Goal: Information Seeking & Learning: Learn about a topic

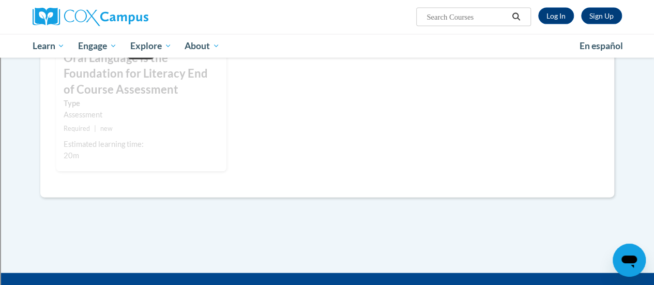
scroll to position [879, 0]
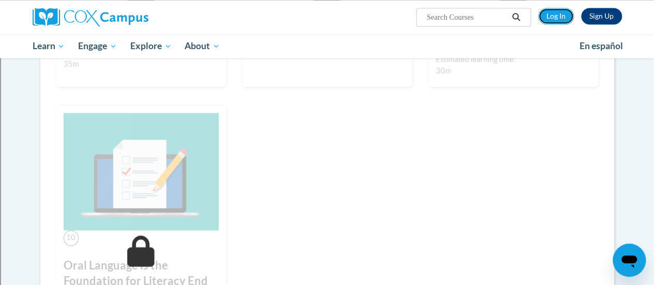
drag, startPoint x: 544, startPoint y: 15, endPoint x: 535, endPoint y: 21, distance: 10.9
click at [545, 16] on link "Log In" at bounding box center [557, 16] width 36 height 17
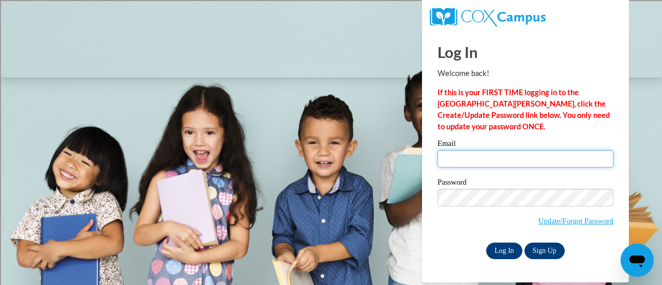
type input "wilscar@sdmfschools.org"
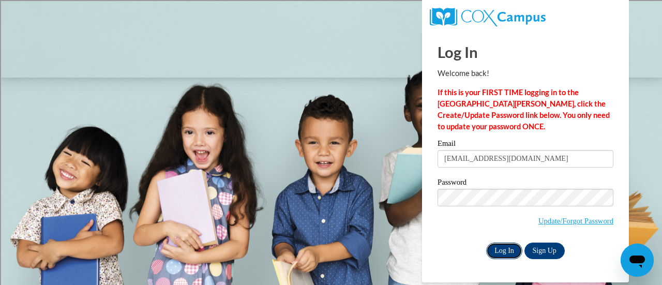
click at [508, 251] on input "Log In" at bounding box center [504, 251] width 36 height 17
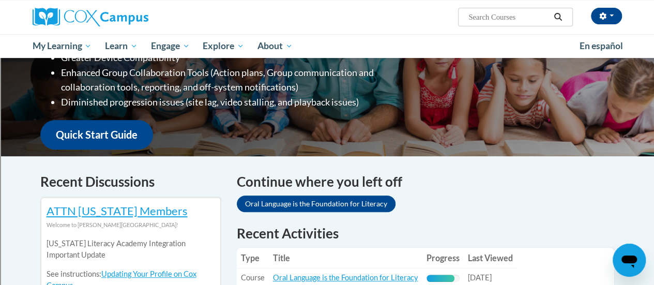
scroll to position [310, 0]
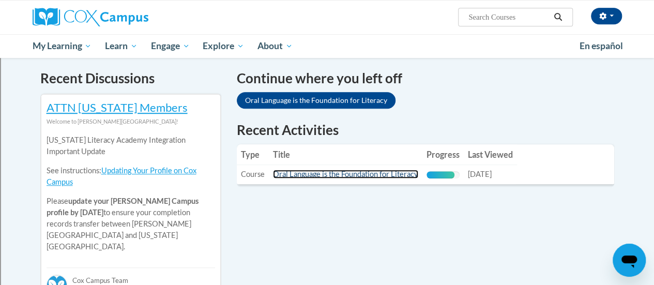
click at [358, 171] on link "Oral Language is the Foundation for Literacy" at bounding box center [345, 174] width 145 height 9
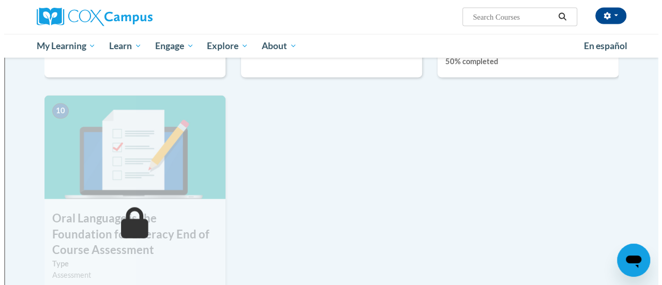
scroll to position [900, 0]
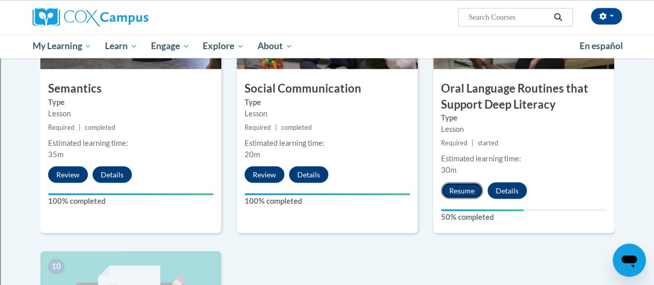
click at [454, 189] on button "Resume" at bounding box center [462, 190] width 42 height 17
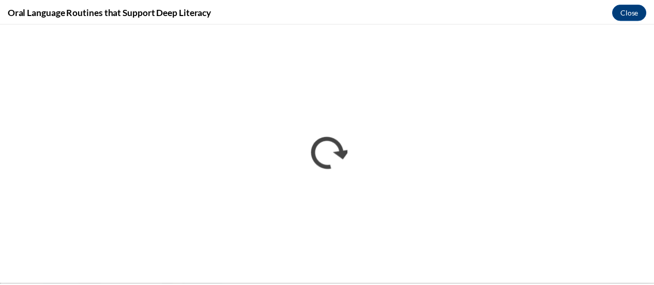
scroll to position [0, 0]
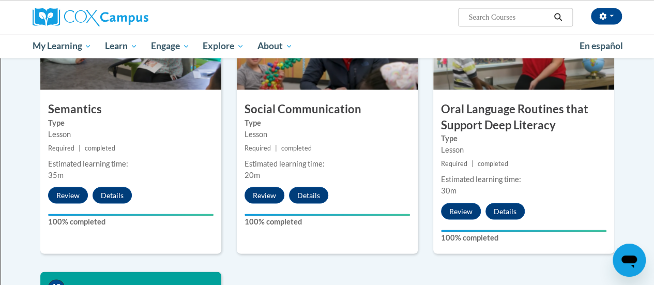
scroll to position [1086, 0]
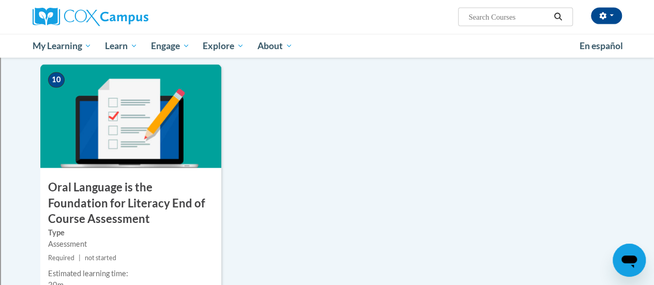
click at [145, 146] on img at bounding box center [130, 116] width 181 height 103
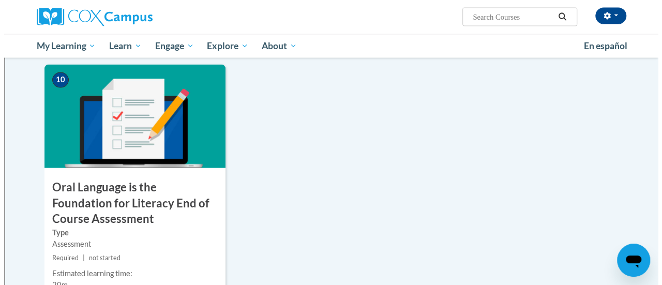
scroll to position [1190, 0]
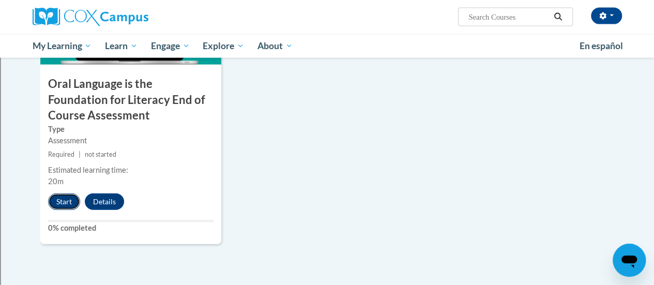
click at [61, 196] on button "Start" at bounding box center [64, 201] width 32 height 17
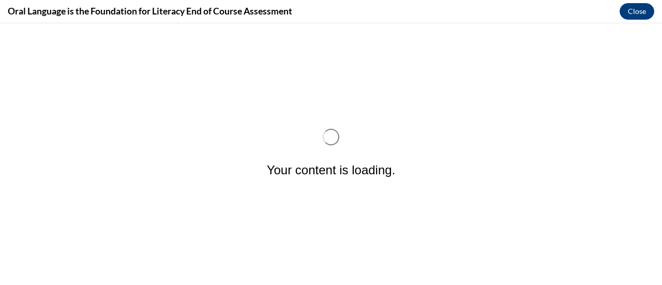
scroll to position [0, 0]
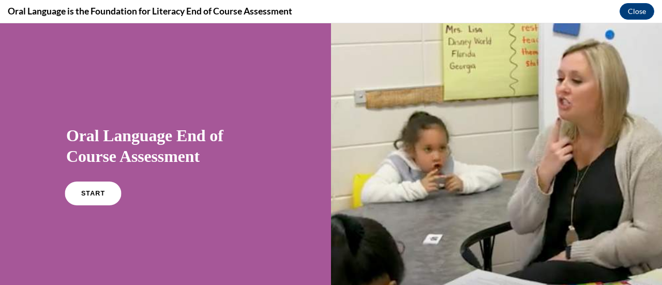
click at [90, 197] on link "START" at bounding box center [93, 194] width 56 height 24
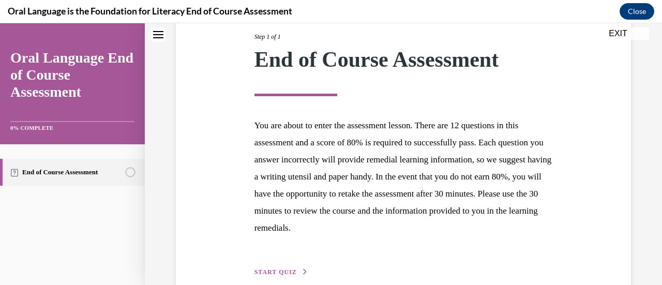
scroll to position [187, 0]
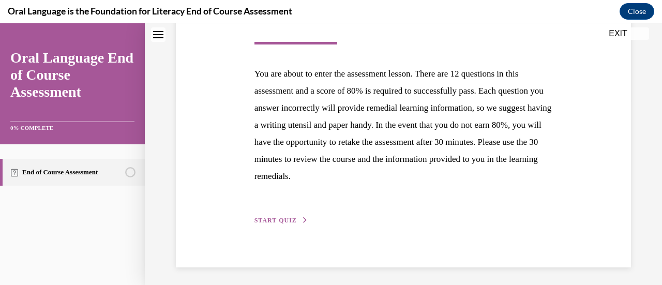
click at [285, 221] on span "START QUIZ" at bounding box center [276, 220] width 42 height 7
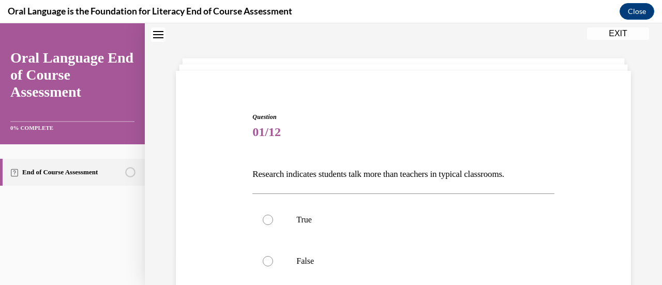
scroll to position [83, 0]
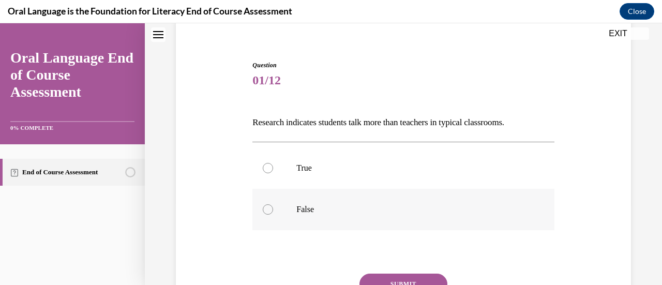
drag, startPoint x: 266, startPoint y: 214, endPoint x: 286, endPoint y: 216, distance: 19.7
click at [265, 214] on label "False" at bounding box center [403, 209] width 302 height 41
click at [265, 214] on input "False" at bounding box center [268, 209] width 10 height 10
radio input "true"
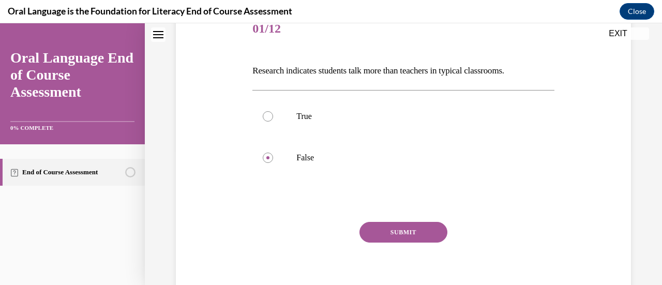
click at [397, 233] on button "SUBMIT" at bounding box center [404, 232] width 88 height 21
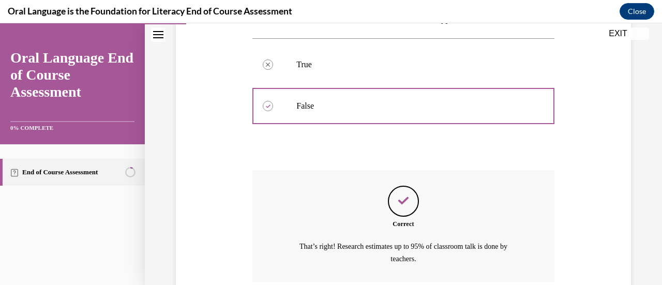
scroll to position [273, 0]
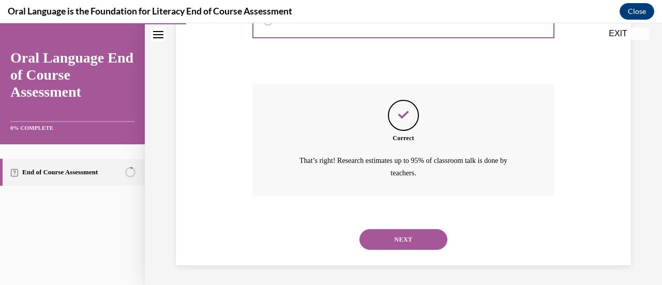
click at [411, 230] on button "NEXT" at bounding box center [404, 239] width 88 height 21
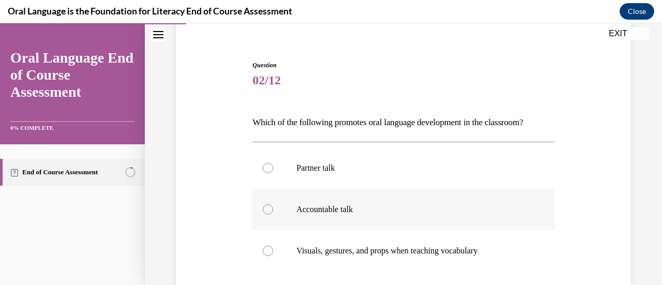
scroll to position [135, 0]
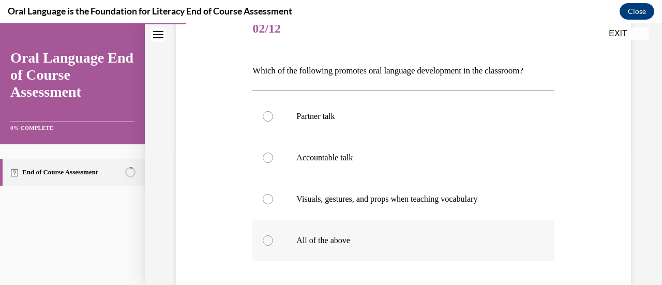
click at [266, 234] on label "All of the above" at bounding box center [403, 240] width 302 height 41
click at [266, 235] on input "All of the above" at bounding box center [268, 240] width 10 height 10
radio input "true"
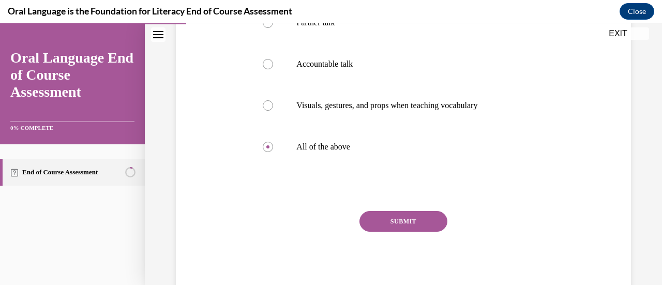
click at [415, 217] on button "SUBMIT" at bounding box center [404, 221] width 88 height 21
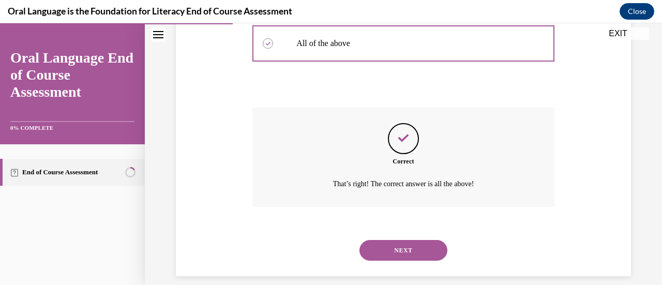
scroll to position [343, 0]
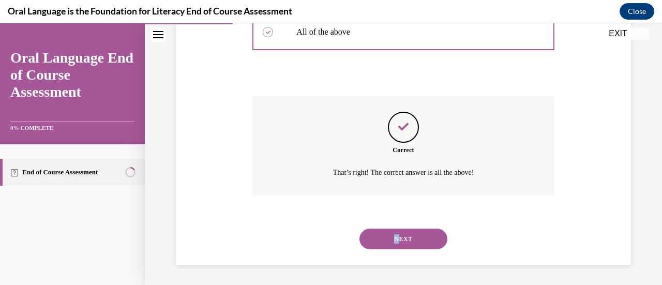
click at [397, 231] on div "NEXT" at bounding box center [403, 238] width 302 height 41
click at [412, 244] on button "NEXT" at bounding box center [404, 239] width 88 height 21
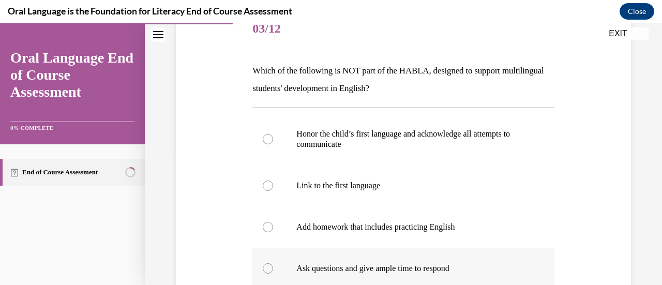
scroll to position [187, 0]
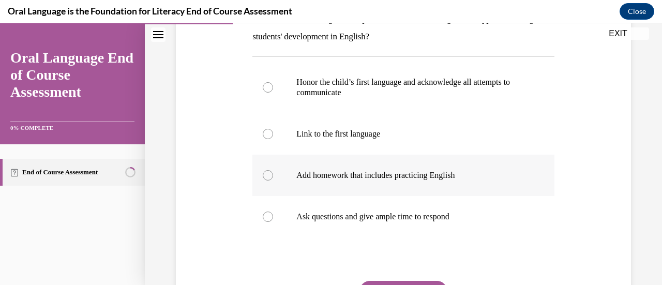
click at [265, 175] on div at bounding box center [268, 175] width 10 height 10
click at [265, 175] on input "Add homework that includes practicing English" at bounding box center [268, 175] width 10 height 10
radio input "true"
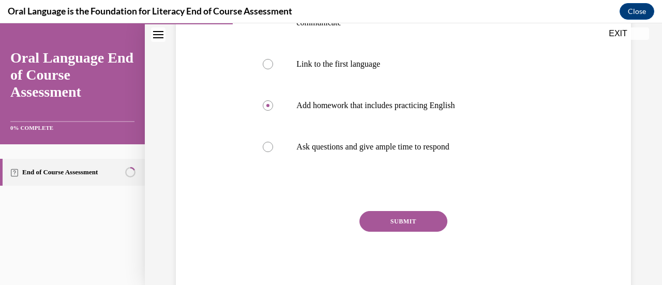
click at [392, 222] on button "SUBMIT" at bounding box center [404, 221] width 88 height 21
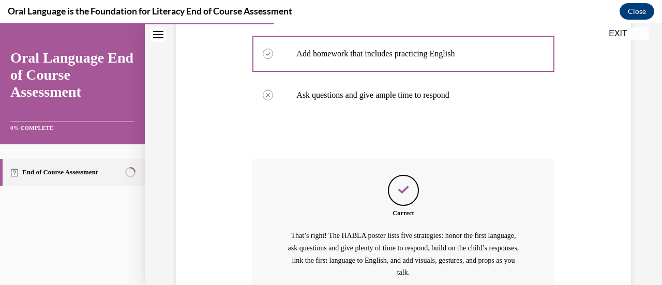
scroll to position [408, 0]
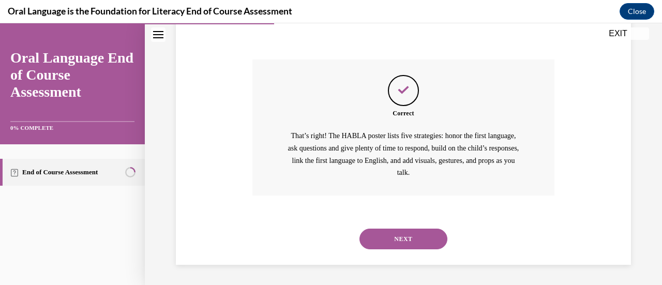
click at [406, 231] on button "NEXT" at bounding box center [404, 239] width 88 height 21
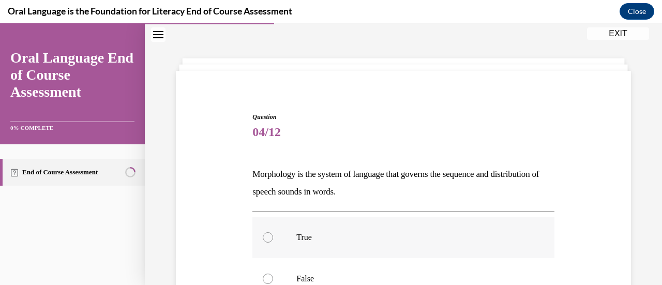
scroll to position [83, 0]
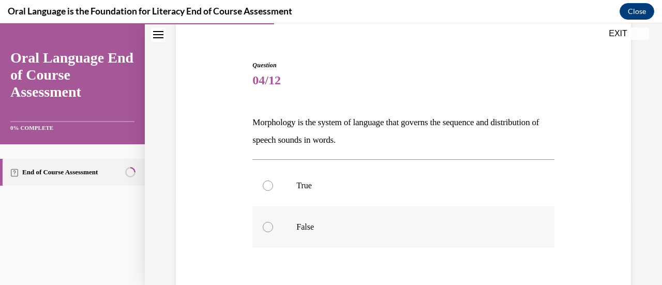
click at [265, 225] on div at bounding box center [268, 227] width 10 height 10
click at [265, 225] on input "False" at bounding box center [268, 227] width 10 height 10
radio input "true"
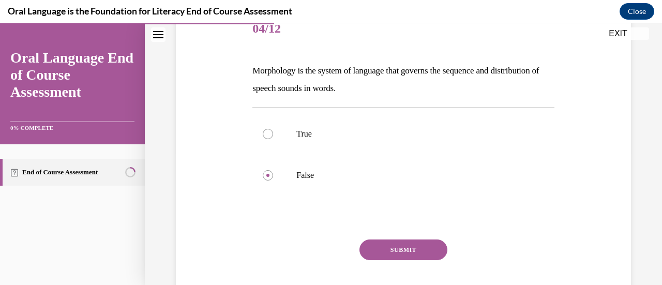
click at [406, 251] on button "SUBMIT" at bounding box center [404, 250] width 88 height 21
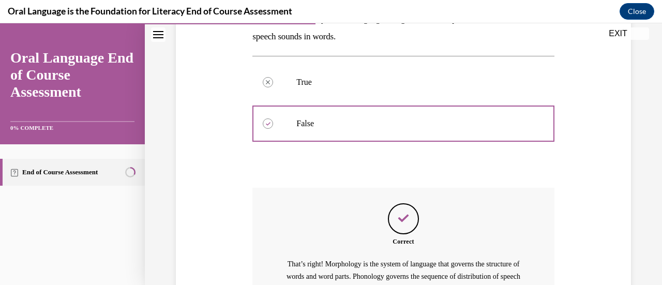
scroll to position [238, 0]
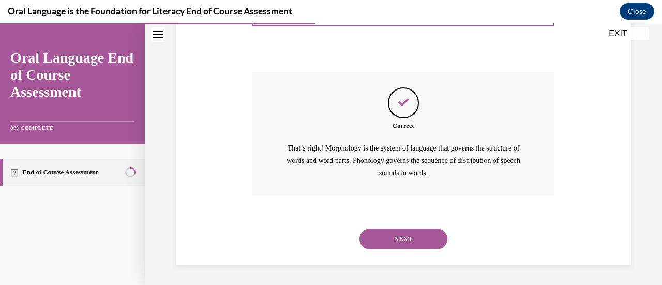
click at [428, 231] on button "NEXT" at bounding box center [404, 239] width 88 height 21
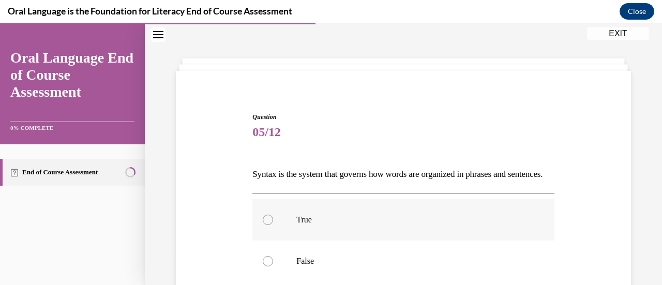
scroll to position [83, 0]
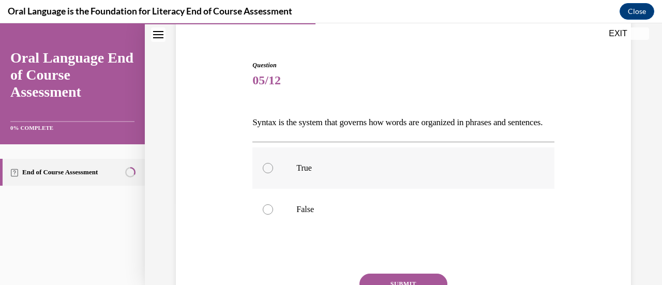
click at [268, 173] on div at bounding box center [268, 168] width 10 height 10
click at [268, 173] on input "True" at bounding box center [268, 168] width 10 height 10
radio input "true"
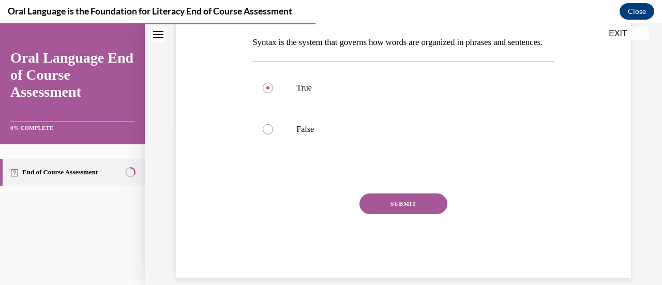
click at [400, 214] on button "SUBMIT" at bounding box center [404, 203] width 88 height 21
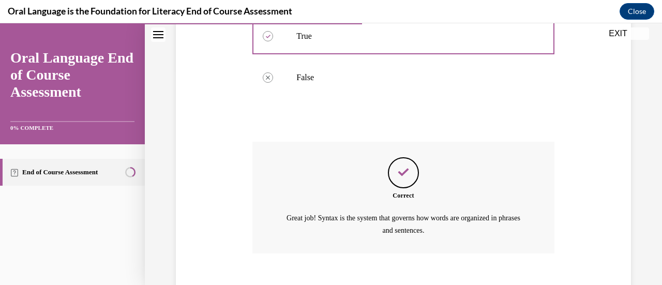
scroll to position [290, 0]
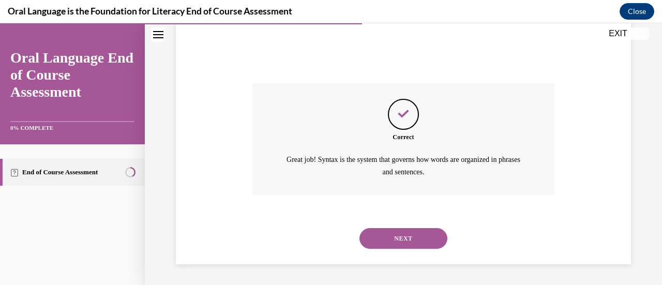
click at [451, 235] on div "NEXT" at bounding box center [403, 238] width 302 height 41
click at [426, 237] on button "NEXT" at bounding box center [404, 238] width 88 height 21
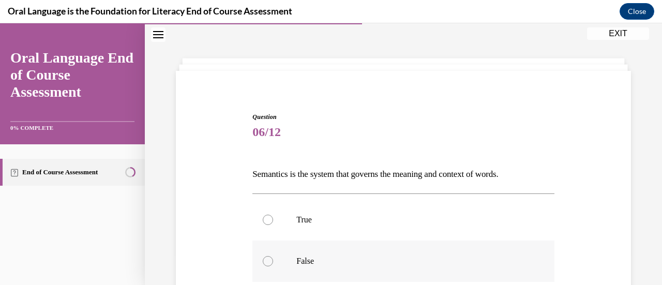
scroll to position [83, 0]
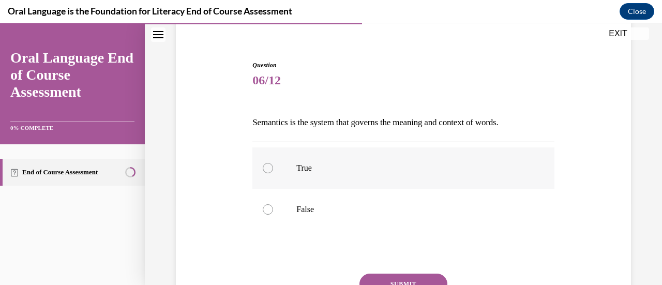
click at [267, 176] on label "True" at bounding box center [403, 167] width 302 height 41
click at [267, 173] on input "True" at bounding box center [268, 168] width 10 height 10
radio input "true"
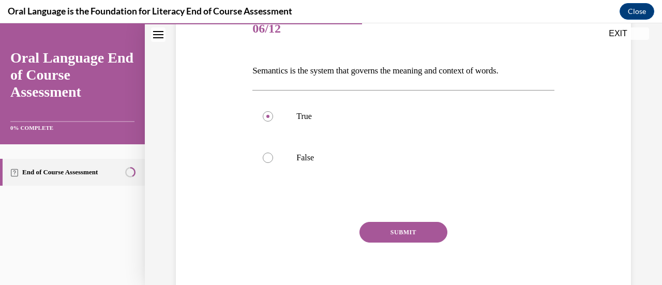
click at [410, 232] on button "SUBMIT" at bounding box center [404, 232] width 88 height 21
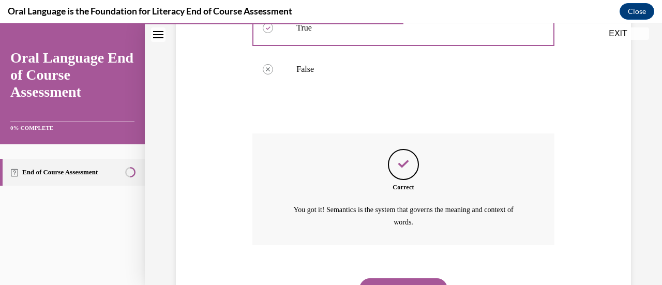
scroll to position [273, 0]
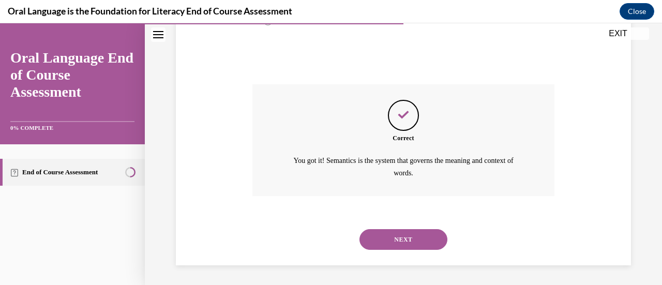
click at [433, 239] on button "NEXT" at bounding box center [404, 239] width 88 height 21
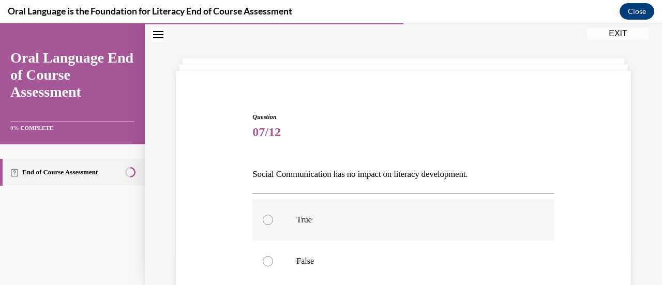
scroll to position [83, 0]
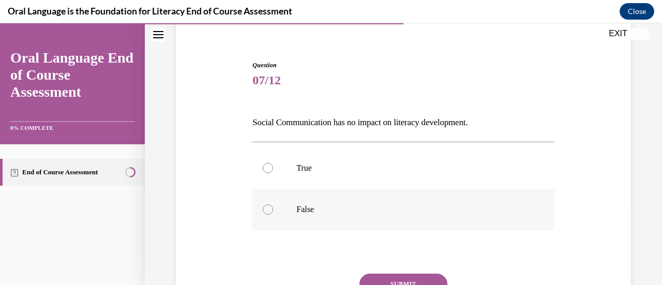
click at [267, 210] on div at bounding box center [268, 209] width 10 height 10
click at [267, 210] on input "False" at bounding box center [268, 209] width 10 height 10
radio input "true"
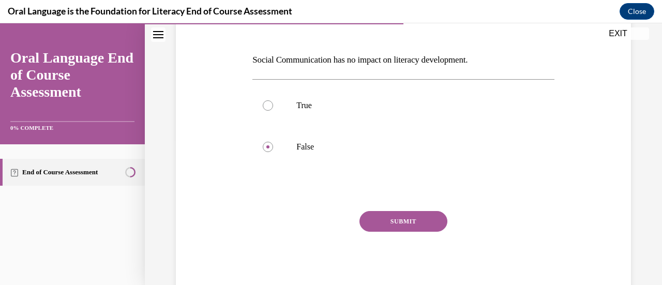
click at [370, 216] on button "SUBMIT" at bounding box center [404, 221] width 88 height 21
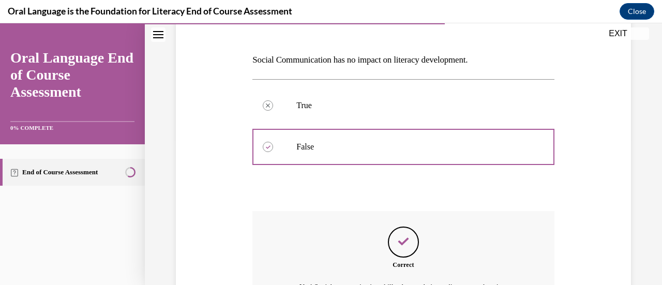
scroll to position [249, 0]
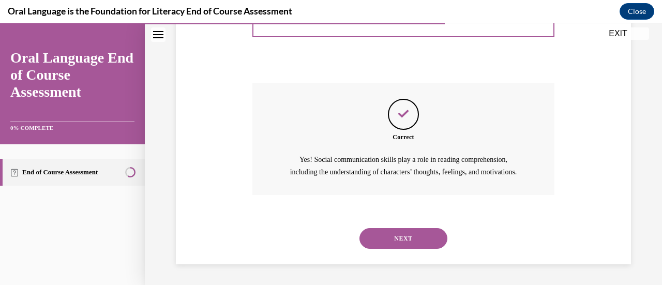
click at [410, 235] on button "NEXT" at bounding box center [404, 238] width 88 height 21
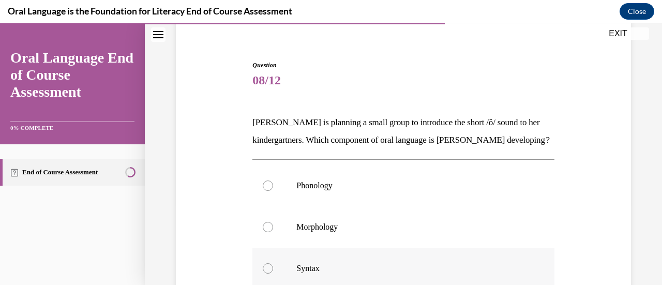
scroll to position [135, 0]
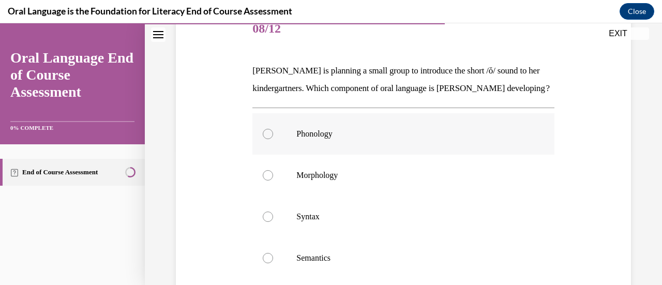
click at [271, 155] on label "Phonology" at bounding box center [403, 133] width 302 height 41
click at [271, 139] on input "Phonology" at bounding box center [268, 134] width 10 height 10
radio input "true"
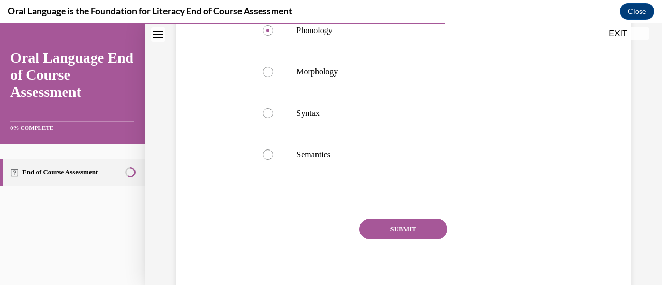
click at [422, 240] on button "SUBMIT" at bounding box center [404, 229] width 88 height 21
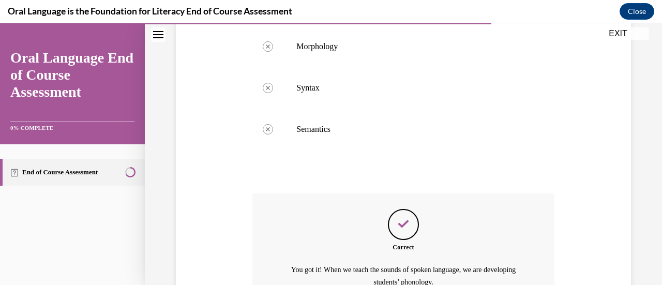
scroll to position [367, 0]
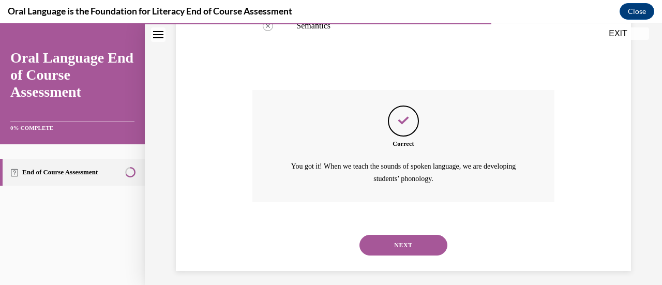
click at [412, 255] on button "NEXT" at bounding box center [404, 245] width 88 height 21
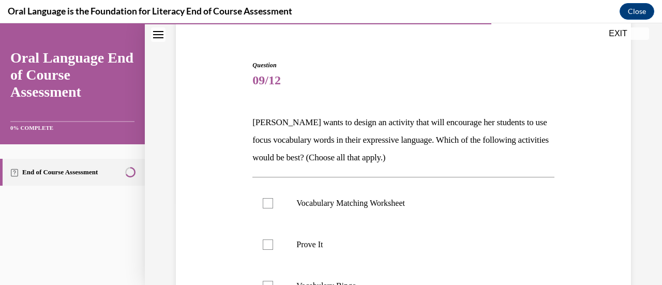
scroll to position [135, 0]
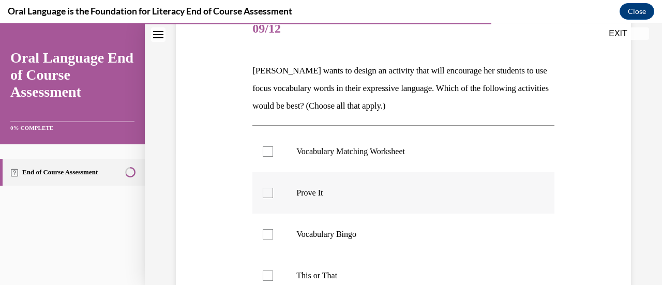
click at [263, 197] on div at bounding box center [268, 193] width 10 height 10
click at [263, 197] on input "Prove It" at bounding box center [268, 193] width 10 height 10
checkbox input "true"
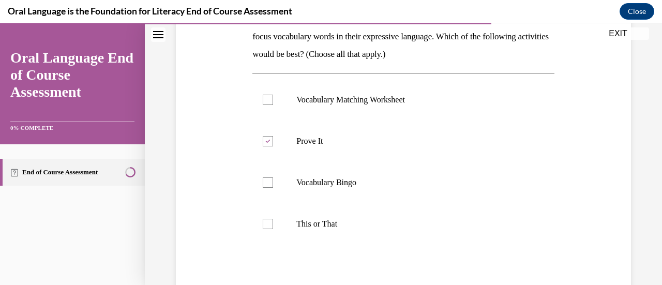
scroll to position [238, 0]
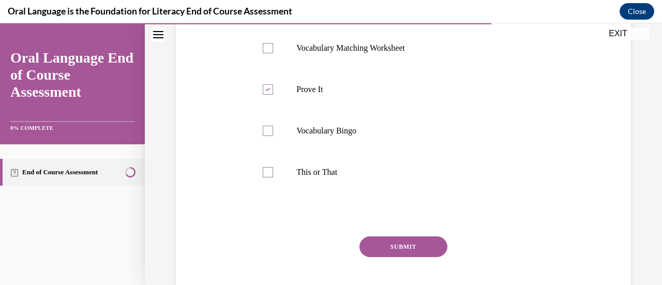
click at [403, 244] on button "SUBMIT" at bounding box center [404, 246] width 88 height 21
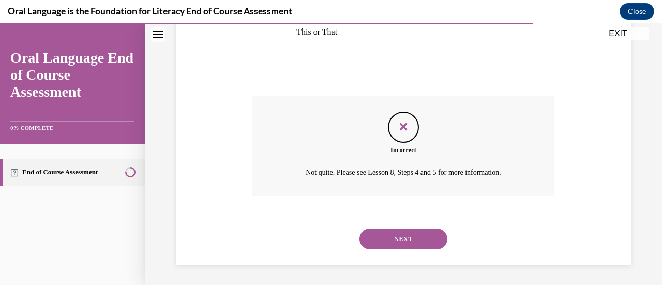
scroll to position [223, 0]
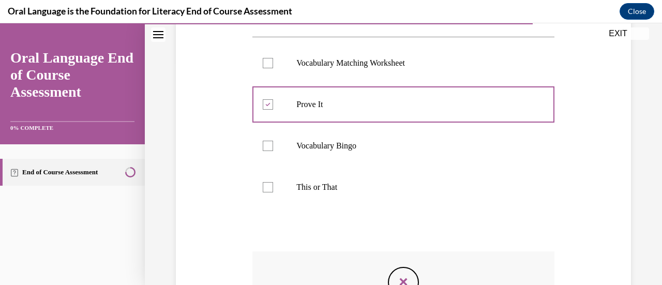
click at [262, 192] on label "This or That" at bounding box center [403, 187] width 302 height 41
click at [267, 188] on div at bounding box center [268, 187] width 10 height 10
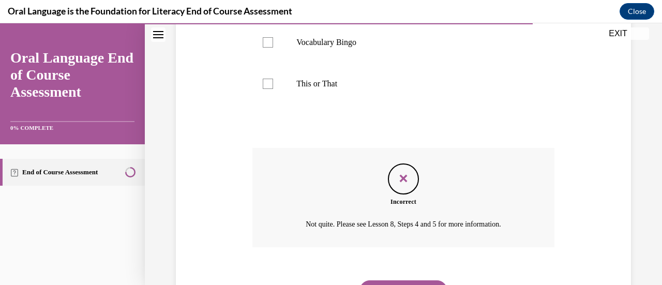
drag, startPoint x: 390, startPoint y: 178, endPoint x: 399, endPoint y: 185, distance: 11.1
click at [390, 178] on div "Feedback" at bounding box center [403, 178] width 31 height 31
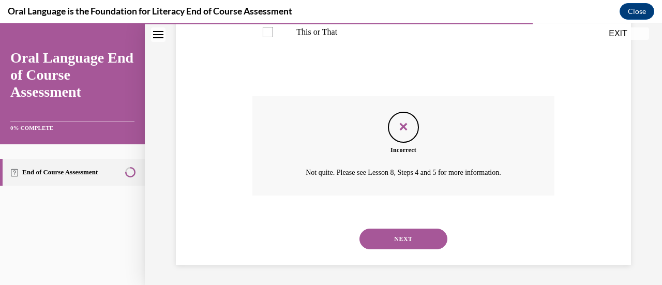
click at [413, 235] on button "NEXT" at bounding box center [404, 239] width 88 height 21
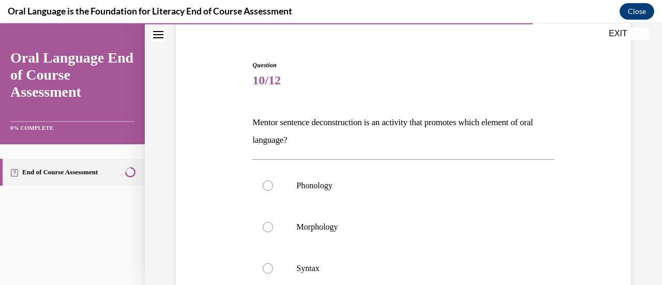
scroll to position [135, 0]
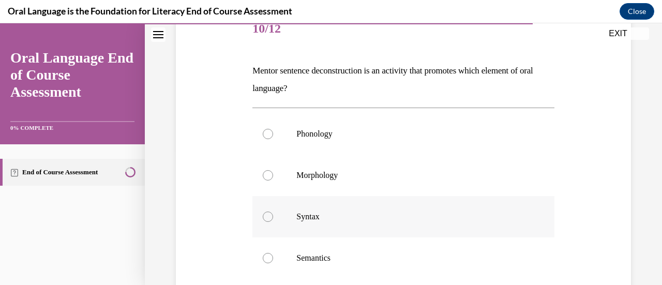
click at [268, 219] on div at bounding box center [268, 217] width 10 height 10
click at [268, 219] on input "Syntax" at bounding box center [268, 217] width 10 height 10
radio input "true"
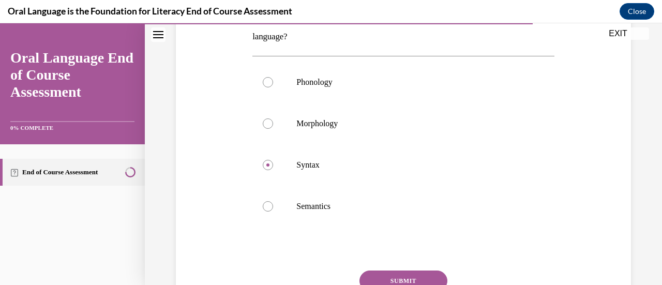
click at [434, 268] on div "Question 10/12 Mentor sentence deconstruction is an activity that promotes whic…" at bounding box center [403, 156] width 302 height 398
click at [431, 274] on button "SUBMIT" at bounding box center [404, 281] width 88 height 21
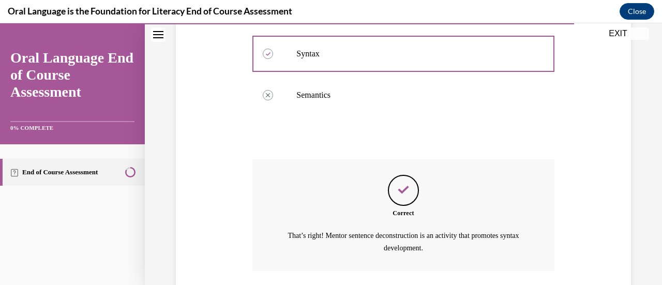
scroll to position [373, 0]
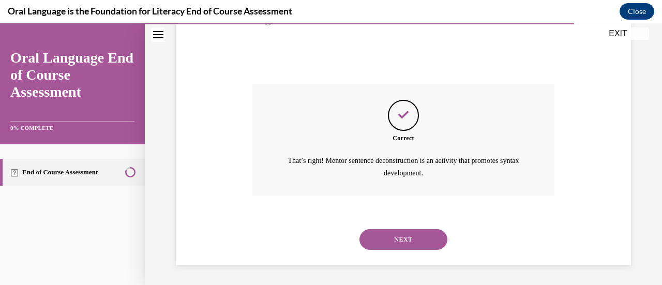
click at [414, 234] on button "NEXT" at bounding box center [404, 239] width 88 height 21
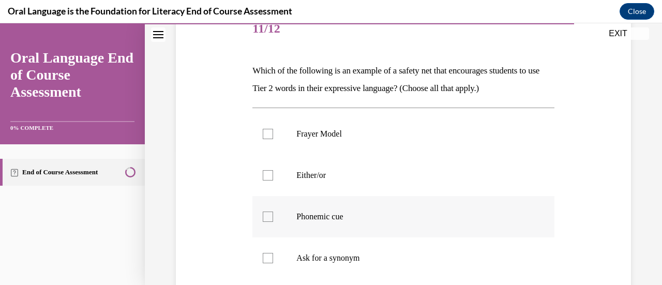
scroll to position [187, 0]
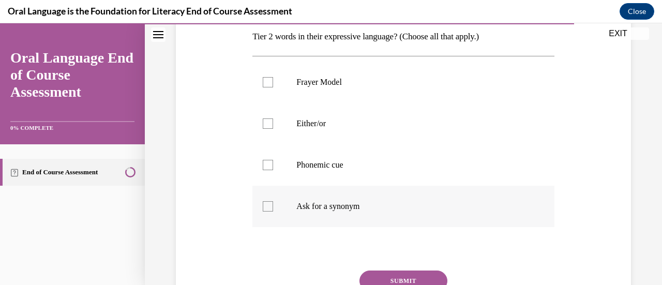
click at [267, 202] on div at bounding box center [268, 206] width 10 height 10
click at [267, 202] on input "Ask for a synonym" at bounding box center [268, 206] width 10 height 10
checkbox input "true"
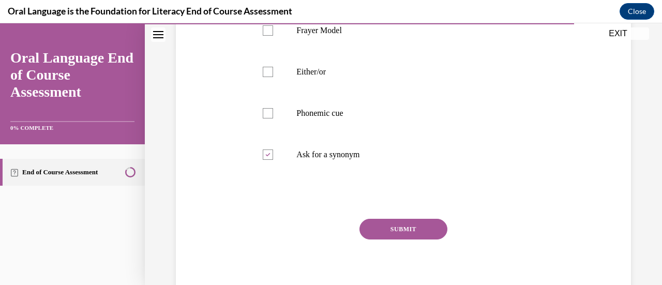
click at [405, 228] on button "SUBMIT" at bounding box center [404, 229] width 88 height 21
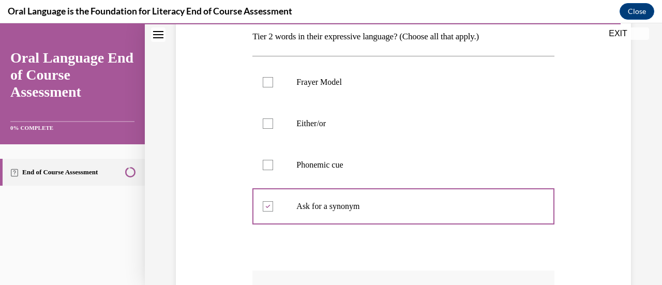
scroll to position [135, 0]
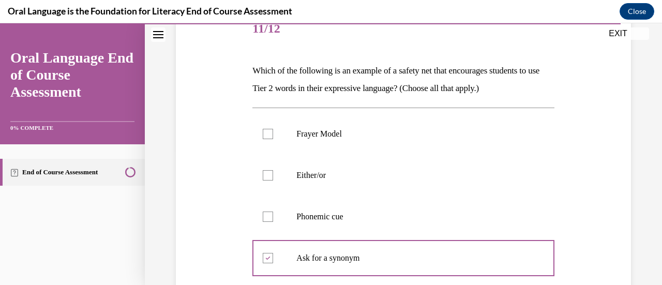
drag, startPoint x: 265, startPoint y: 172, endPoint x: 282, endPoint y: 176, distance: 18.1
click at [265, 172] on div at bounding box center [268, 175] width 10 height 10
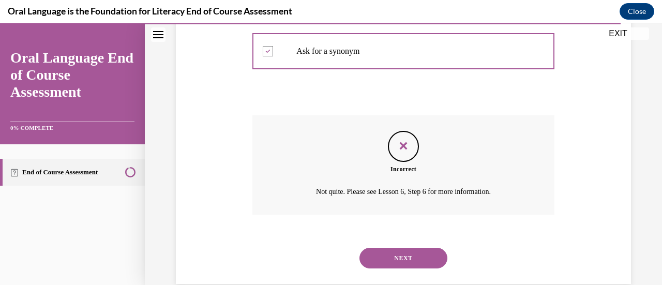
click at [413, 263] on button "NEXT" at bounding box center [404, 258] width 88 height 21
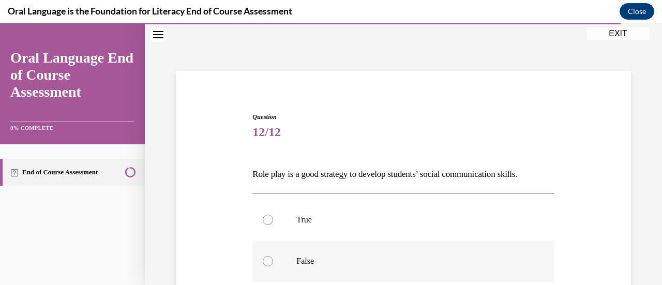
scroll to position [83, 0]
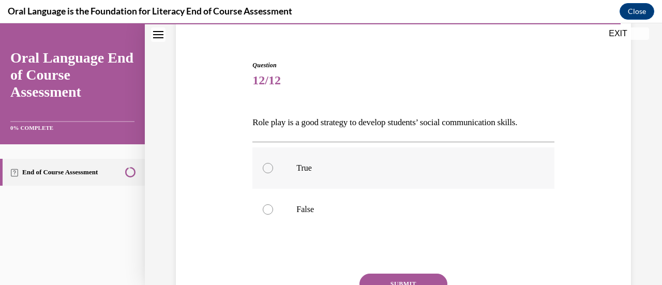
click at [269, 172] on label "True" at bounding box center [403, 167] width 302 height 41
click at [269, 172] on input "True" at bounding box center [268, 168] width 10 height 10
radio input "true"
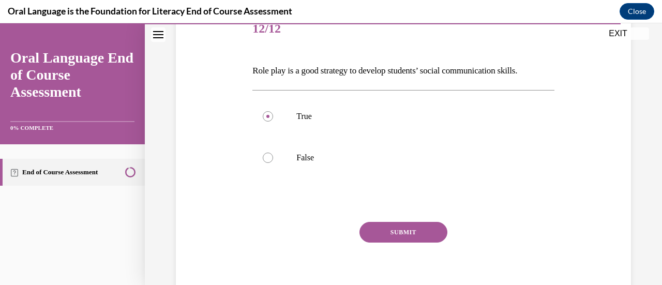
click at [387, 229] on button "SUBMIT" at bounding box center [404, 232] width 88 height 21
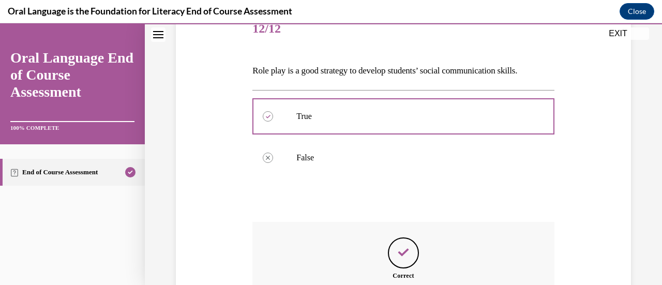
scroll to position [238, 0]
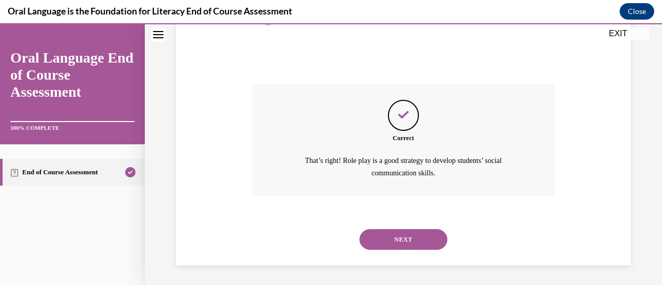
click at [431, 235] on button "NEXT" at bounding box center [404, 239] width 88 height 21
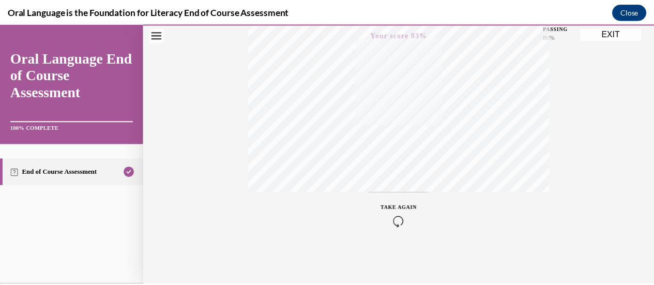
scroll to position [113, 0]
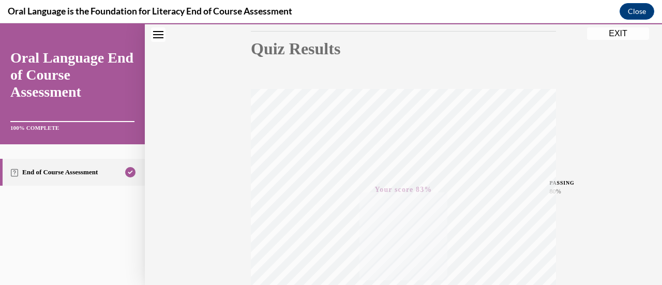
click at [620, 32] on button "EXIT" at bounding box center [618, 33] width 62 height 12
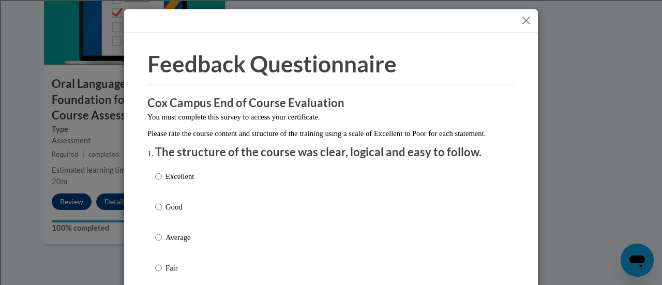
scroll to position [52, 0]
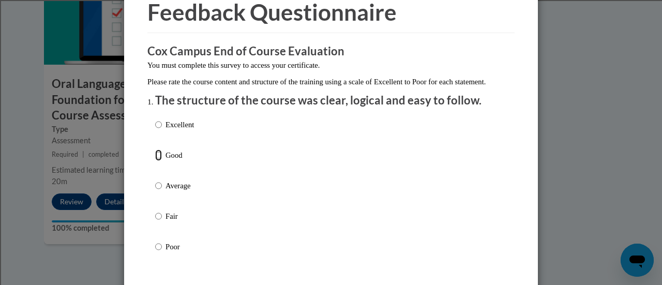
click at [155, 161] on input "Good" at bounding box center [158, 154] width 7 height 11
radio input "true"
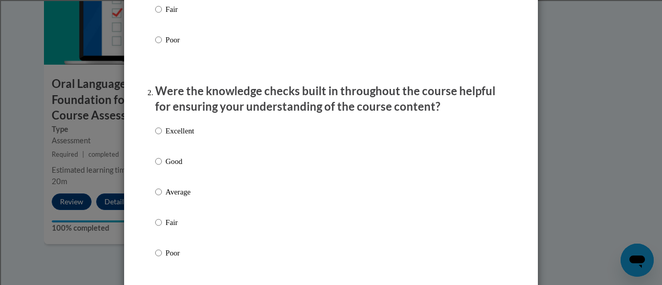
scroll to position [310, 0]
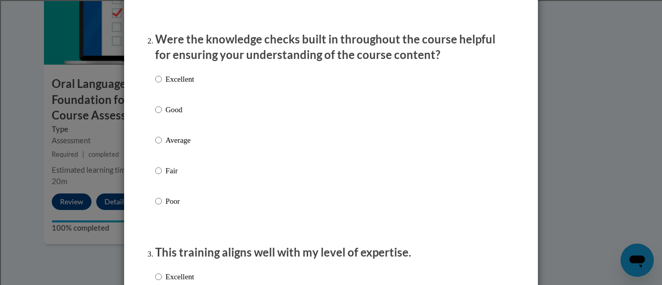
click at [159, 148] on label "Average" at bounding box center [174, 148] width 39 height 28
click at [159, 146] on input "Average" at bounding box center [158, 139] width 7 height 11
radio input "true"
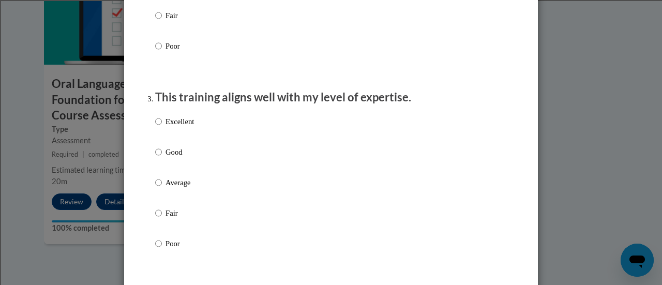
scroll to position [517, 0]
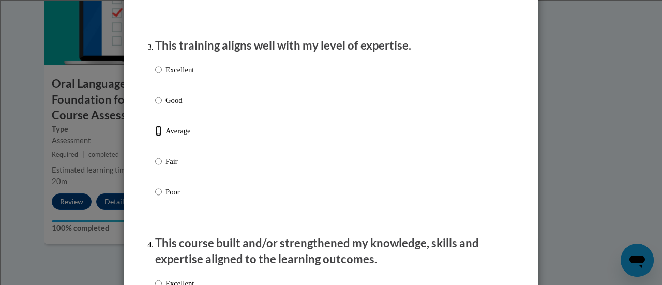
drag, startPoint x: 155, startPoint y: 142, endPoint x: 193, endPoint y: 150, distance: 38.6
click at [157, 137] on input "Average" at bounding box center [158, 130] width 7 height 11
radio input "true"
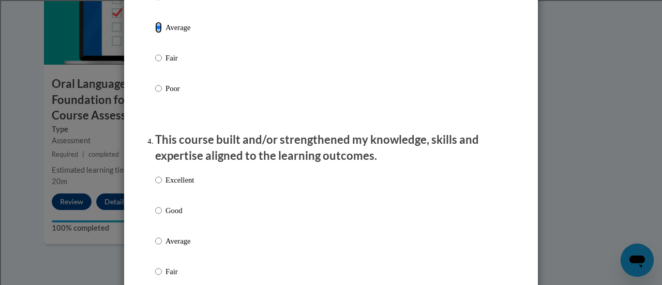
scroll to position [672, 0]
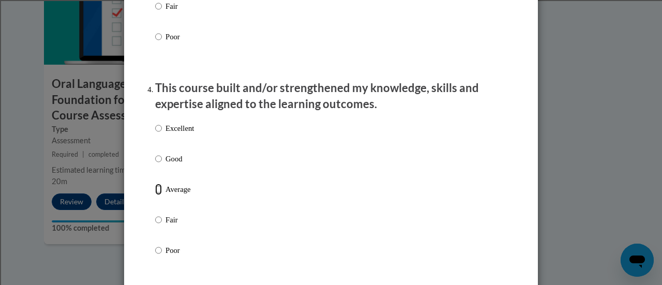
drag, startPoint x: 156, startPoint y: 199, endPoint x: 203, endPoint y: 203, distance: 47.3
click at [156, 195] on input "Average" at bounding box center [158, 189] width 7 height 11
radio input "true"
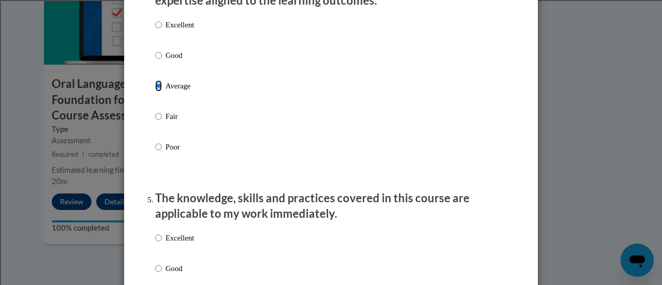
scroll to position [879, 0]
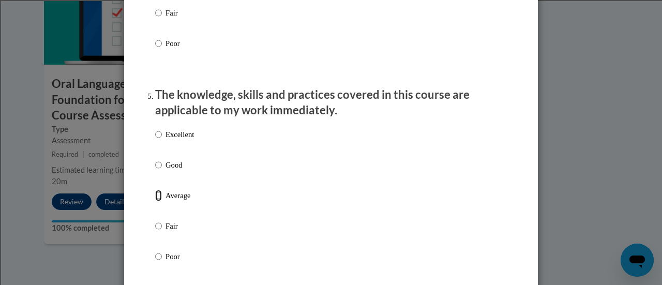
drag, startPoint x: 157, startPoint y: 204, endPoint x: 180, endPoint y: 204, distance: 22.8
click at [158, 204] on label "Average" at bounding box center [174, 204] width 39 height 28
click at [158, 201] on input "Average" at bounding box center [158, 195] width 7 height 11
radio input "true"
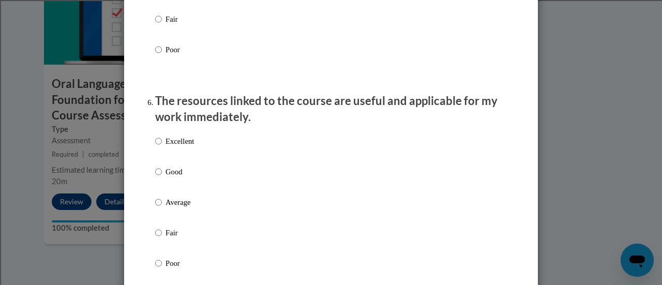
scroll to position [983, 0]
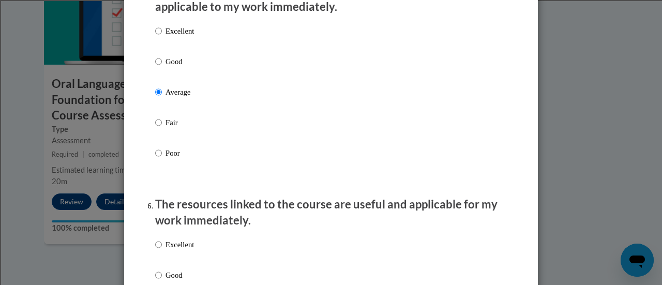
click at [159, 74] on label "Good" at bounding box center [174, 70] width 39 height 28
click at [159, 67] on input "Good" at bounding box center [158, 61] width 7 height 11
radio input "true"
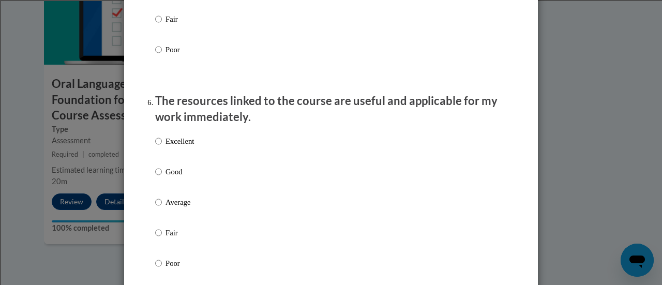
click at [158, 185] on label "Good" at bounding box center [174, 180] width 39 height 28
click at [158, 177] on input "Good" at bounding box center [158, 171] width 7 height 11
radio input "true"
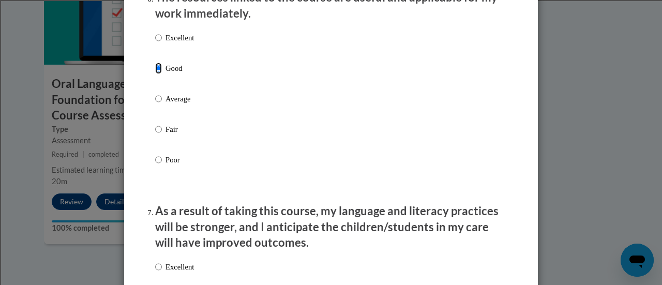
scroll to position [1345, 0]
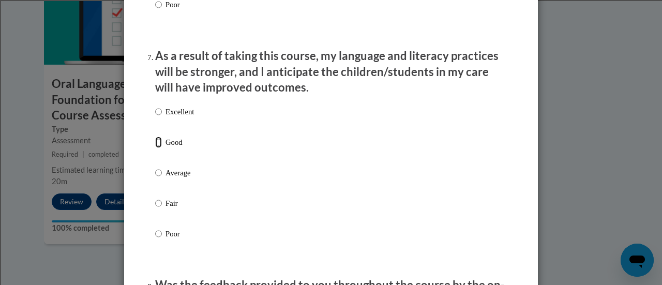
drag, startPoint x: 155, startPoint y: 155, endPoint x: 291, endPoint y: 204, distance: 144.2
click at [155, 148] on input "Good" at bounding box center [158, 142] width 7 height 11
radio input "true"
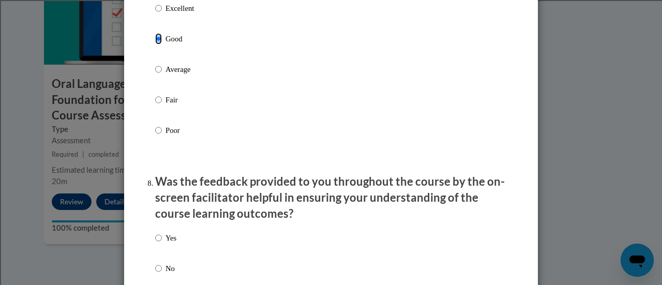
scroll to position [1552, 0]
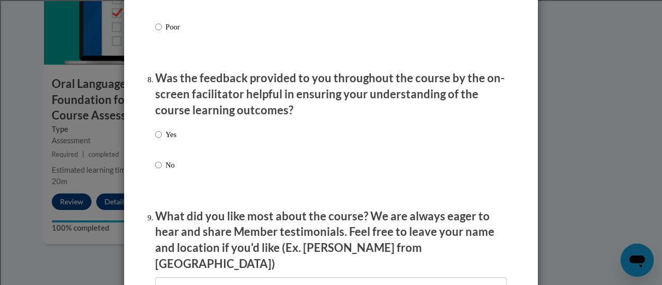
drag, startPoint x: 148, startPoint y: 147, endPoint x: 167, endPoint y: 151, distance: 18.4
click at [158, 144] on label "Yes" at bounding box center [165, 143] width 21 height 28
click at [158, 140] on input "Yes" at bounding box center [158, 134] width 7 height 11
radio input "true"
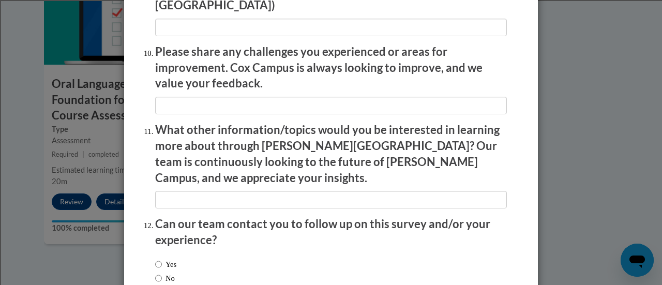
scroll to position [1862, 0]
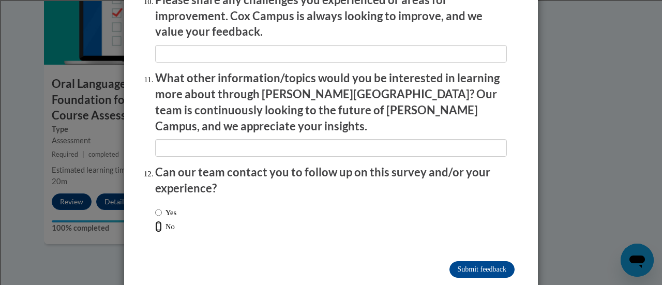
drag, startPoint x: 156, startPoint y: 203, endPoint x: 255, endPoint y: 207, distance: 98.4
click at [157, 221] on input "No" at bounding box center [158, 226] width 7 height 11
radio input "true"
drag, startPoint x: 467, startPoint y: 244, endPoint x: 602, endPoint y: 220, distance: 137.0
click at [468, 261] on input "Submit feedback" at bounding box center [482, 269] width 65 height 17
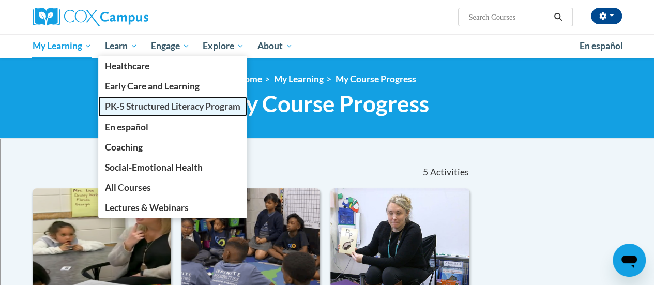
click at [148, 106] on span "PK-5 Structured Literacy Program" at bounding box center [173, 106] width 136 height 11
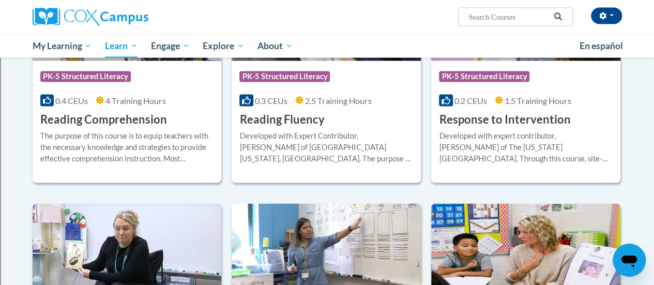
scroll to position [1138, 0]
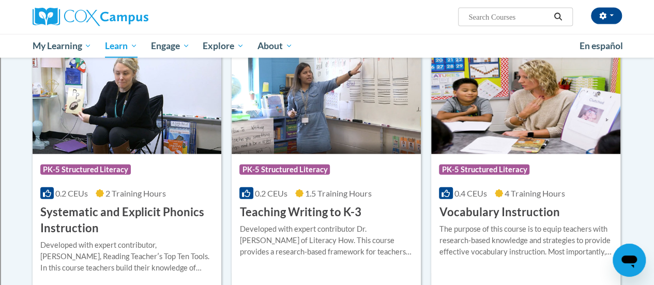
click at [538, 214] on h3 "Vocabulary Instruction" at bounding box center [499, 212] width 121 height 16
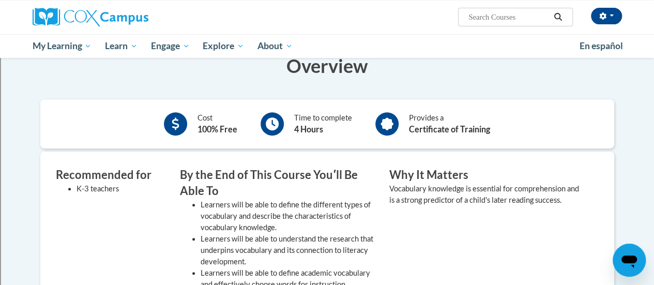
scroll to position [103, 0]
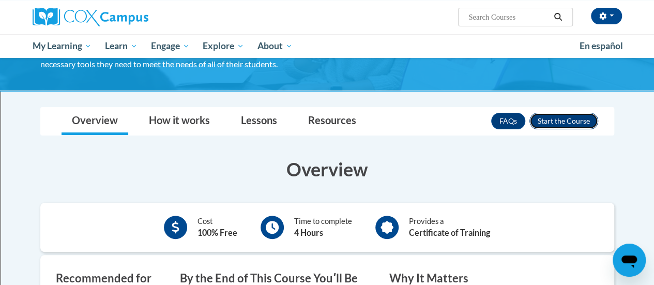
click at [551, 118] on button "Enroll" at bounding box center [564, 121] width 69 height 17
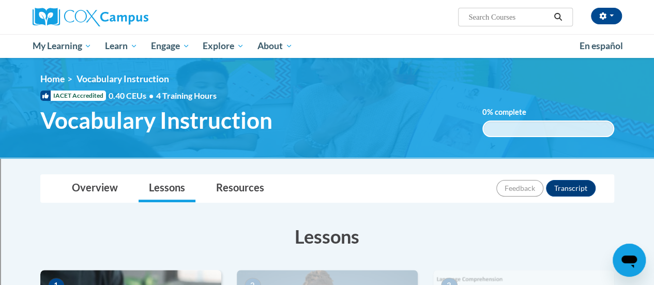
scroll to position [155, 0]
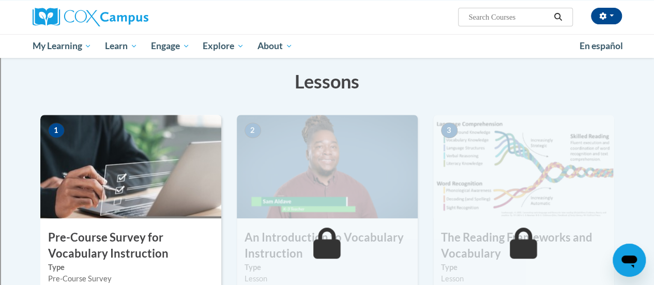
click at [209, 147] on img at bounding box center [130, 166] width 181 height 103
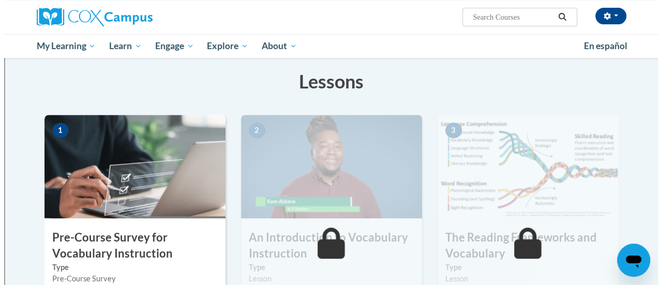
scroll to position [259, 0]
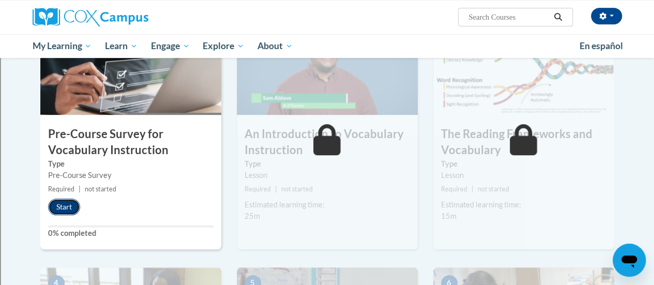
click at [66, 207] on button "Start" at bounding box center [64, 207] width 32 height 17
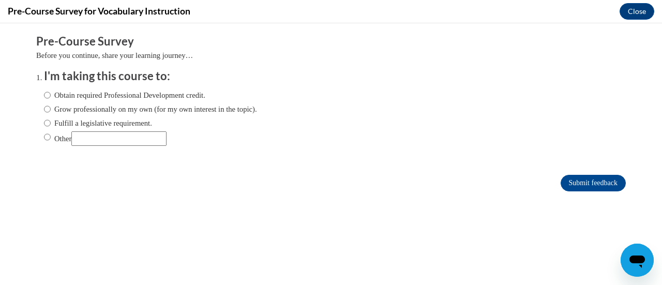
scroll to position [0, 0]
click at [44, 123] on input "Fulfill a legislative requirement." at bounding box center [47, 122] width 7 height 11
radio input "true"
click at [593, 178] on input "Submit feedback" at bounding box center [593, 183] width 65 height 17
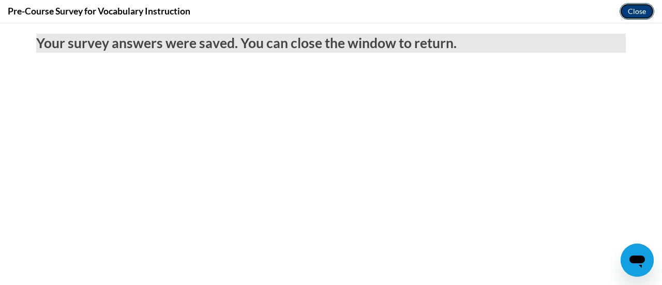
click at [630, 12] on button "Close" at bounding box center [637, 11] width 35 height 17
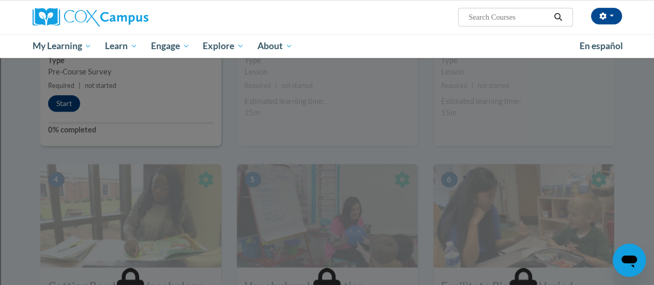
scroll to position [259, 0]
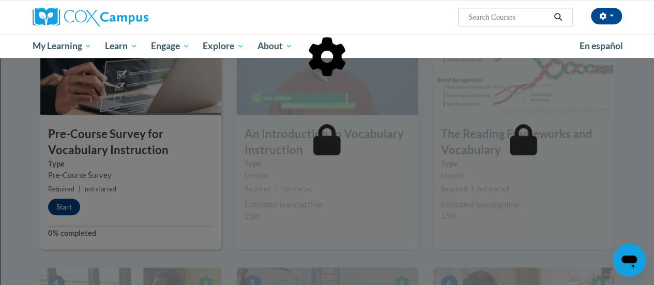
click at [63, 205] on div at bounding box center [327, 109] width 574 height 197
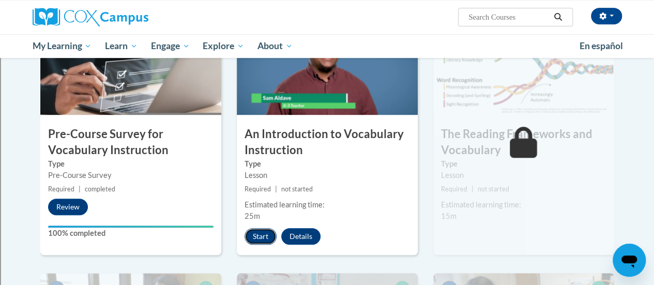
click at [252, 236] on button "Start" at bounding box center [261, 236] width 32 height 17
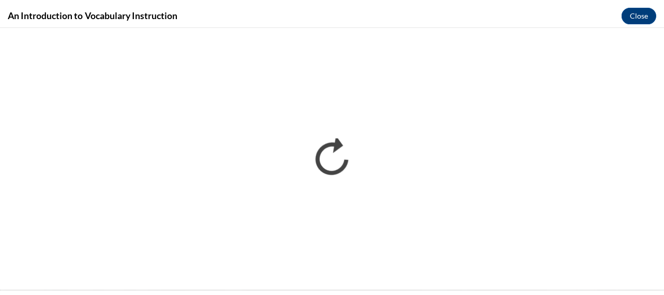
scroll to position [0, 0]
